Goal: Information Seeking & Learning: Check status

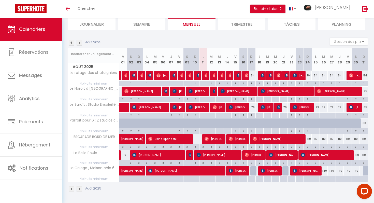
click at [72, 41] on img at bounding box center [72, 43] width 6 height 6
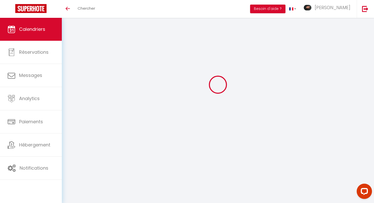
scroll to position [35, 0]
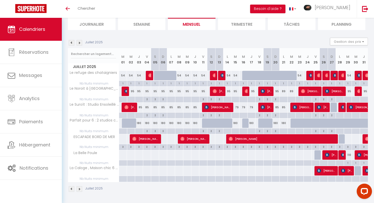
click at [79, 43] on img at bounding box center [80, 43] width 6 height 6
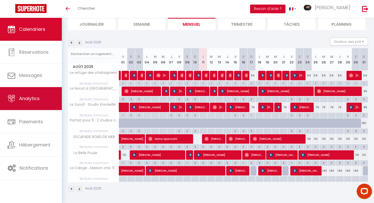
click at [39, 105] on link "Analytics" at bounding box center [31, 98] width 62 height 23
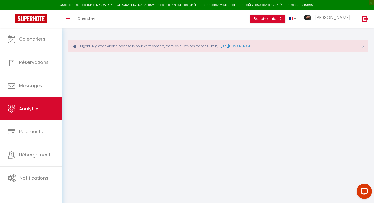
select select "2025"
select select "8"
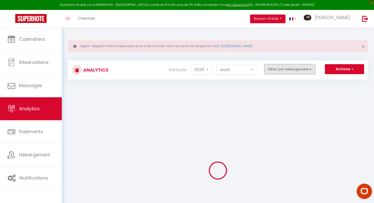
click at [287, 70] on button "Filtrer par hébergement" at bounding box center [289, 69] width 51 height 10
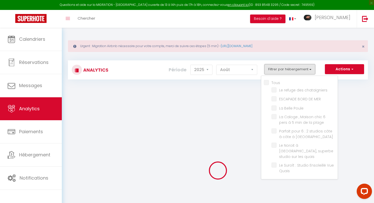
checkbox input "false"
checkbox chataigniers "false"
checkbox MER "false"
checkbox Poule "false"
checkbox plage "false"
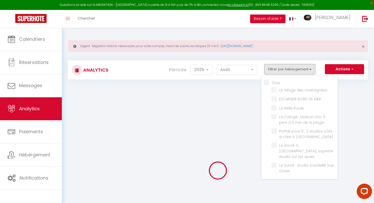
checkbox Fécamp "false"
checkbox quais "false"
checkbox Quais "false"
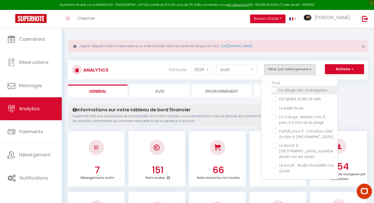
click at [275, 89] on chataigniers "checkbox" at bounding box center [304, 89] width 66 height 5
checkbox chataigniers "true"
checkbox MER "false"
checkbox Poule "false"
checkbox plage "false"
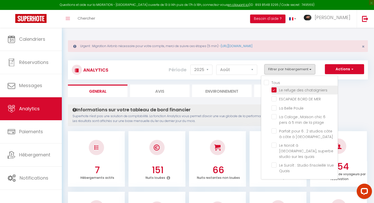
checkbox Fécamp "false"
checkbox quais "false"
checkbox Quais "false"
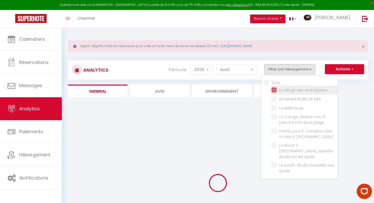
checkbox MER "false"
checkbox Poule "false"
checkbox plage "false"
checkbox Fécamp "false"
checkbox quais "false"
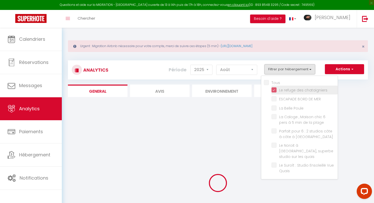
checkbox Quais "false"
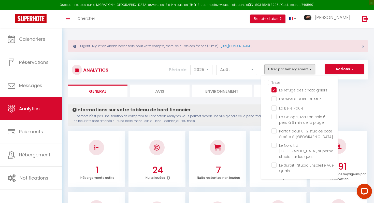
click at [231, 117] on p "Superhote n'est pas une solution de comptabilité. La fonction Analytics vous pe…" at bounding box center [190, 119] width 237 height 10
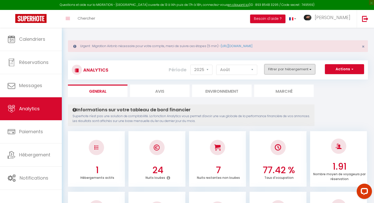
click at [289, 69] on button "Filtrer par hébergement" at bounding box center [289, 69] width 51 height 10
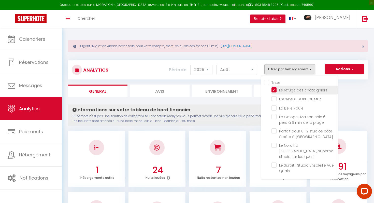
click at [276, 89] on chataigniers "checkbox" at bounding box center [304, 89] width 66 height 5
checkbox chataigniers "false"
checkbox MER "false"
checkbox Poule "false"
checkbox plage "false"
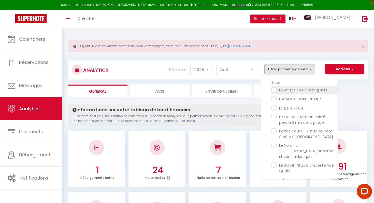
checkbox Fécamp "false"
checkbox quais "false"
checkbox Quais "false"
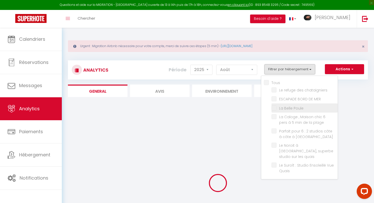
checkbox MER "false"
checkbox Poule "false"
checkbox plage "false"
checkbox Fécamp "false"
checkbox quais "false"
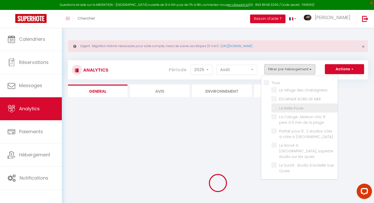
checkbox Quais "false"
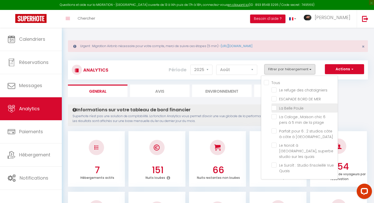
click at [275, 107] on Poule "checkbox" at bounding box center [304, 107] width 66 height 5
checkbox Poule "true"
checkbox MER "false"
checkbox plage "false"
checkbox Fécamp "false"
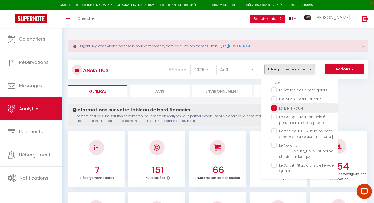
checkbox quais "false"
checkbox Quais "false"
checkbox MER "false"
checkbox plage "false"
checkbox Fécamp "false"
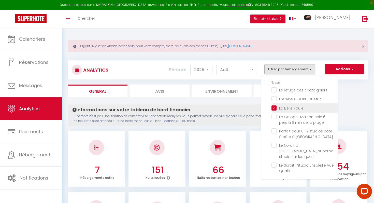
checkbox quais "false"
checkbox Quais "false"
click at [230, 116] on p "Superhote n'est pas une solution de comptabilité. La fonction Analytics vous pe…" at bounding box center [190, 119] width 237 height 10
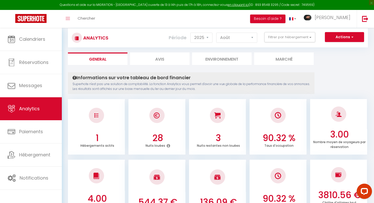
scroll to position [37, 0]
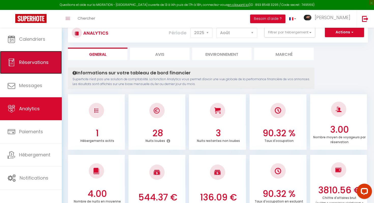
click at [24, 60] on span "Réservations" at bounding box center [33, 62] width 29 height 6
select select "not_cancelled"
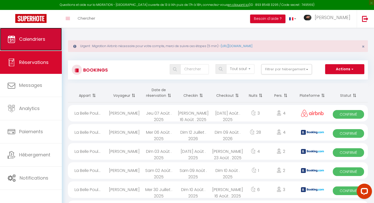
click at [4, 49] on link "Calendriers" at bounding box center [31, 39] width 62 height 23
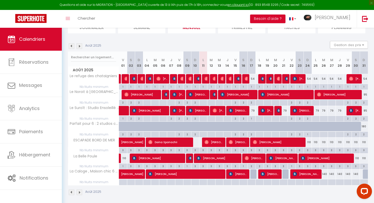
scroll to position [67, 0]
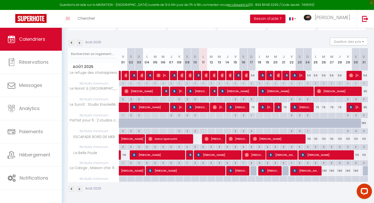
click at [78, 43] on img at bounding box center [80, 43] width 6 height 6
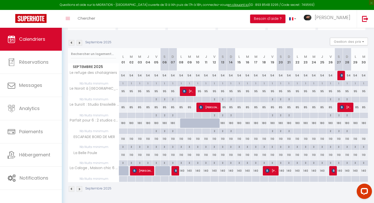
click at [81, 43] on img at bounding box center [80, 43] width 6 height 6
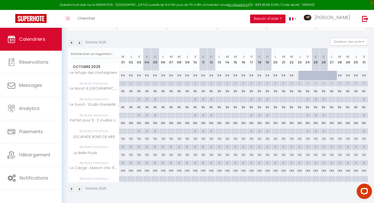
click at [81, 43] on img at bounding box center [80, 43] width 6 height 6
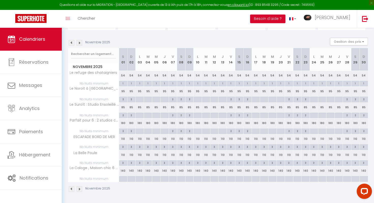
click at [71, 43] on img at bounding box center [72, 43] width 6 height 6
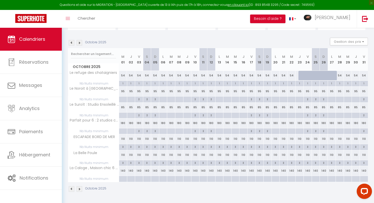
click at [71, 43] on img at bounding box center [72, 43] width 6 height 6
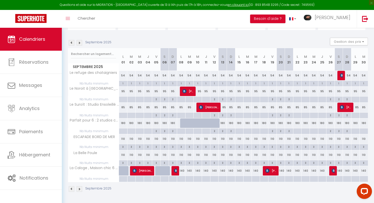
click at [72, 43] on img at bounding box center [72, 43] width 6 height 6
